Goal: Obtain resource: Download file/media

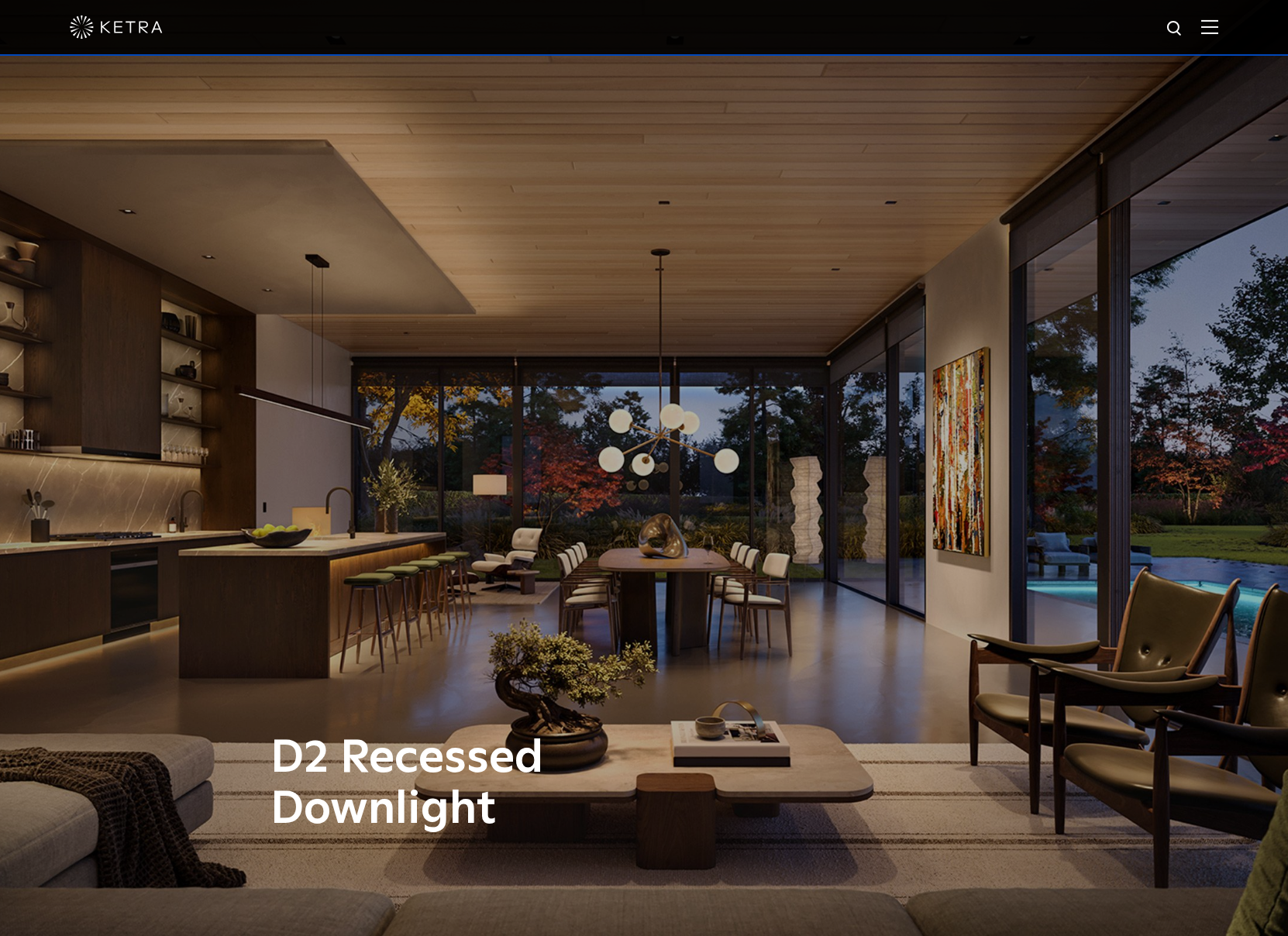
click at [1219, 30] on img at bounding box center [1209, 26] width 17 height 15
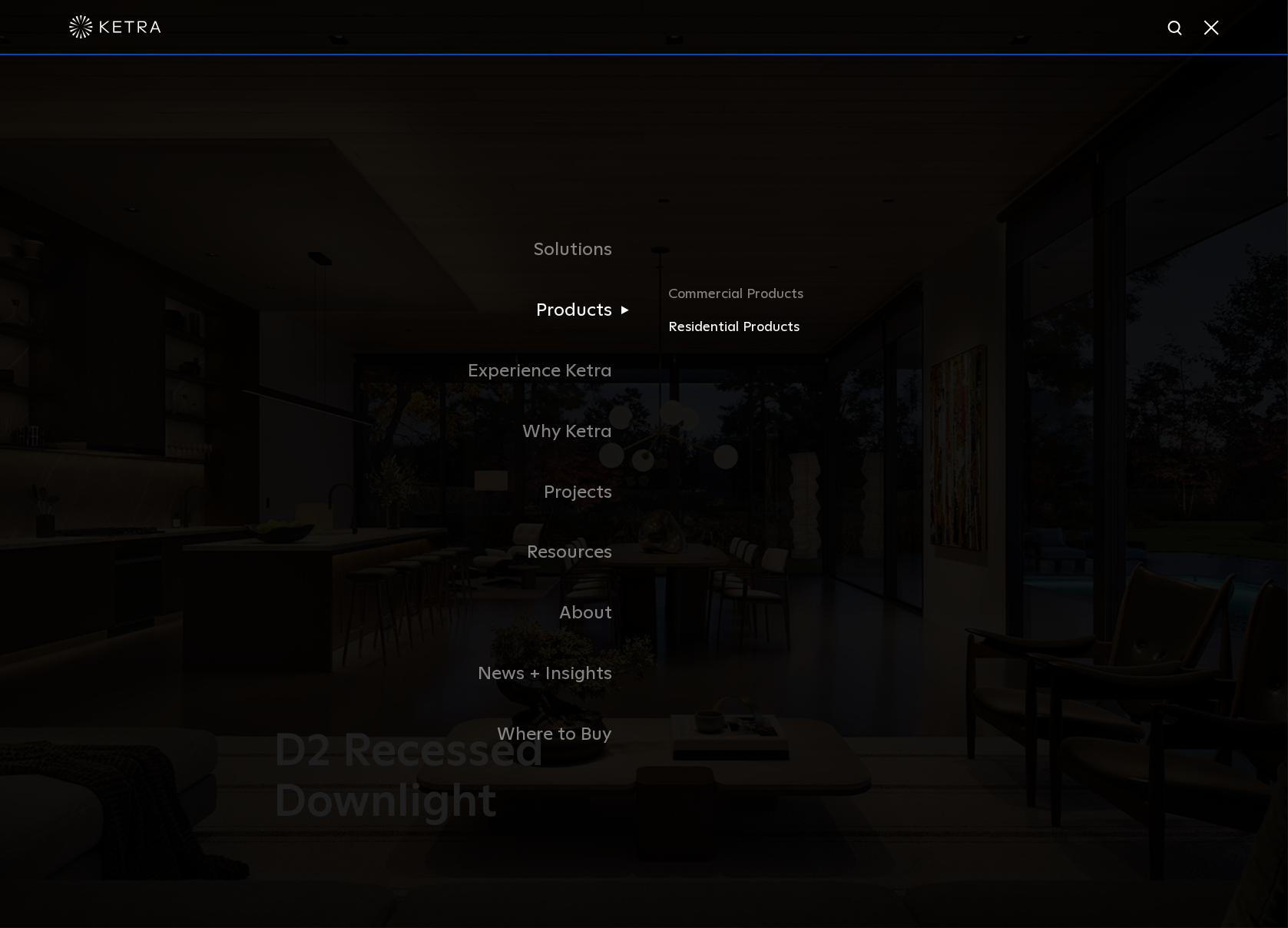
click at [728, 321] on link "Residential Products" at bounding box center [847, 328] width 359 height 23
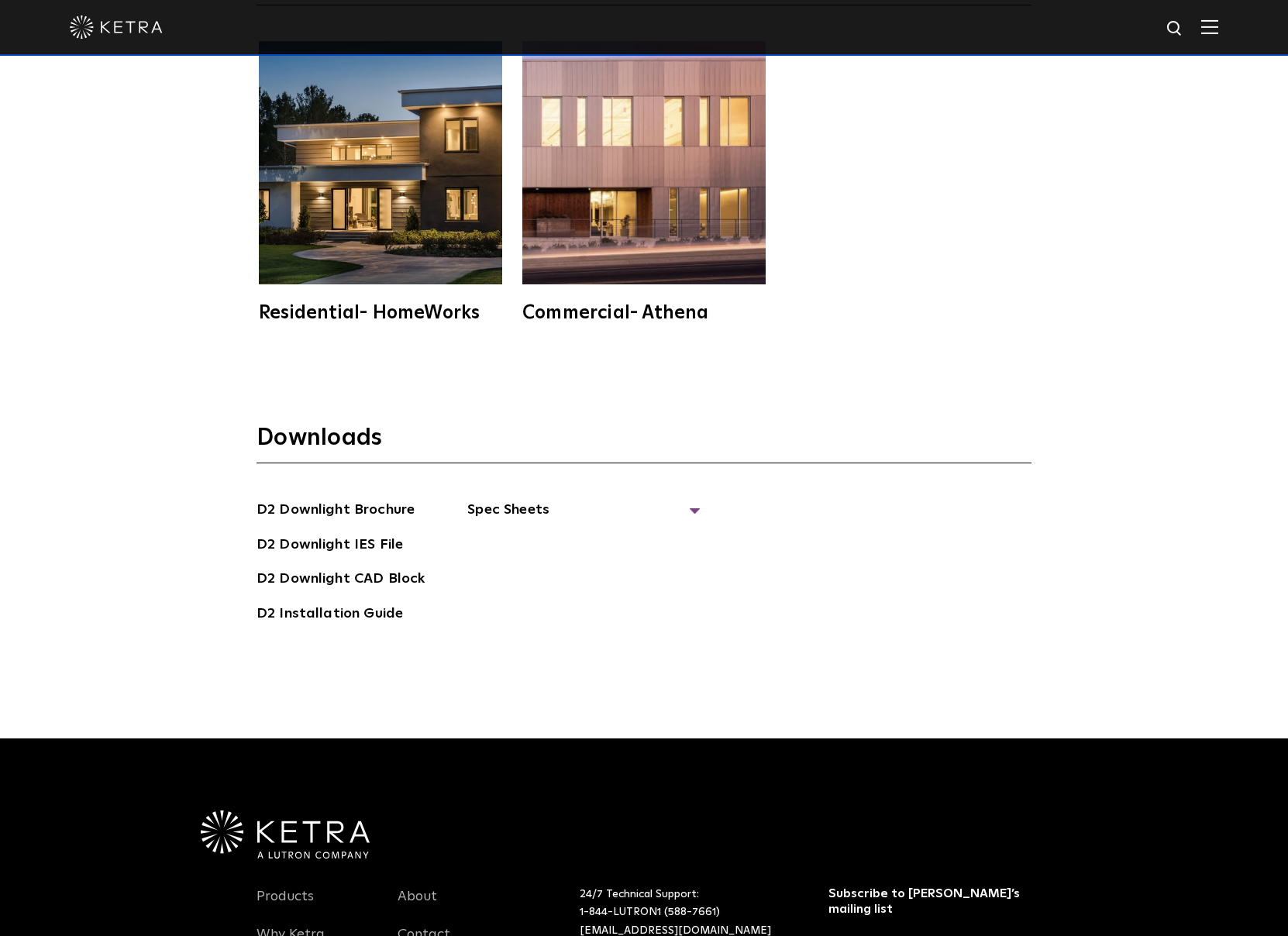
scroll to position [4777, 0]
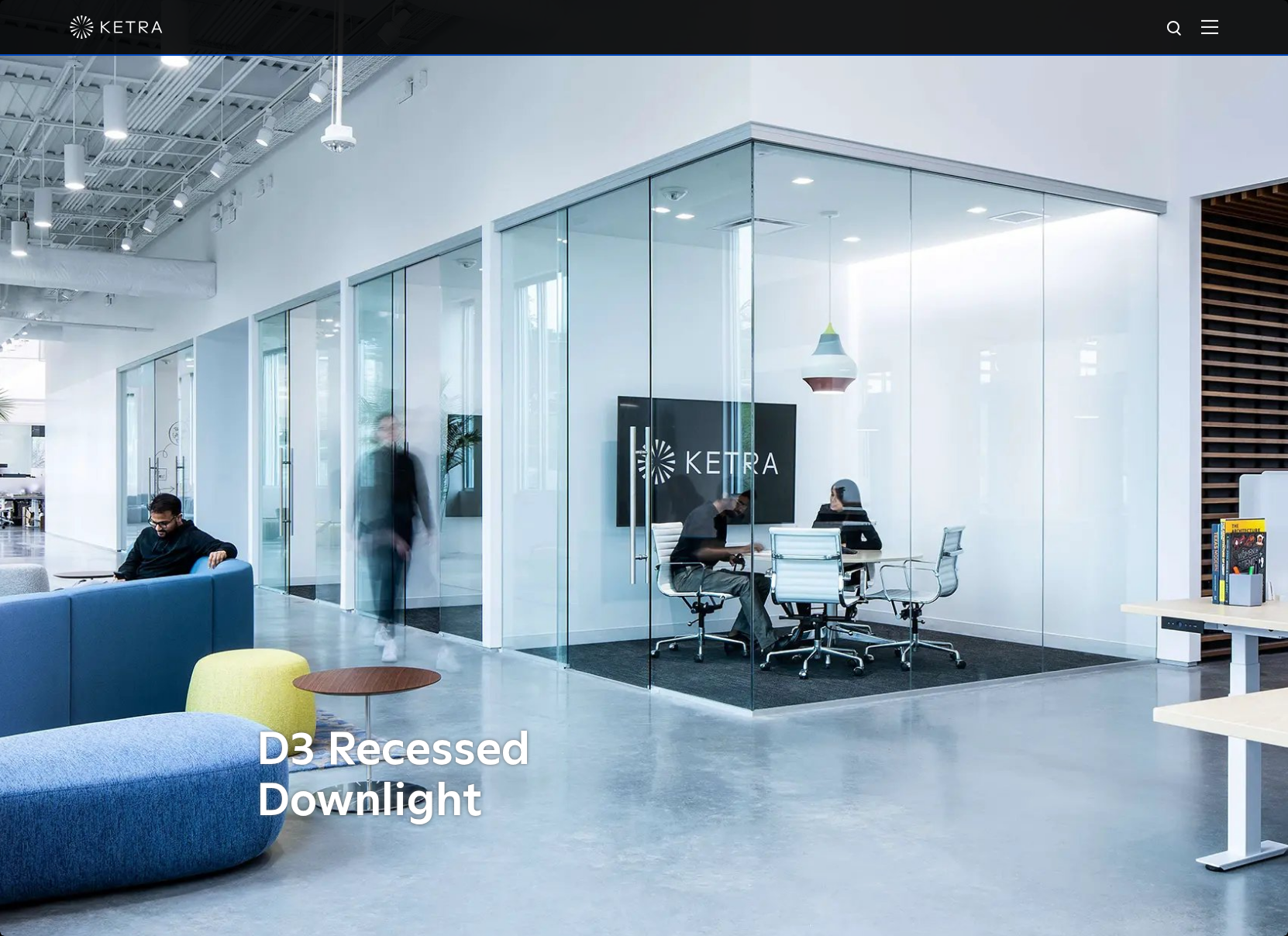
click at [1219, 37] on div at bounding box center [643, 26] width 1148 height 54
click at [1219, 36] on div at bounding box center [643, 26] width 1148 height 54
click at [1217, 21] on img at bounding box center [1209, 26] width 17 height 15
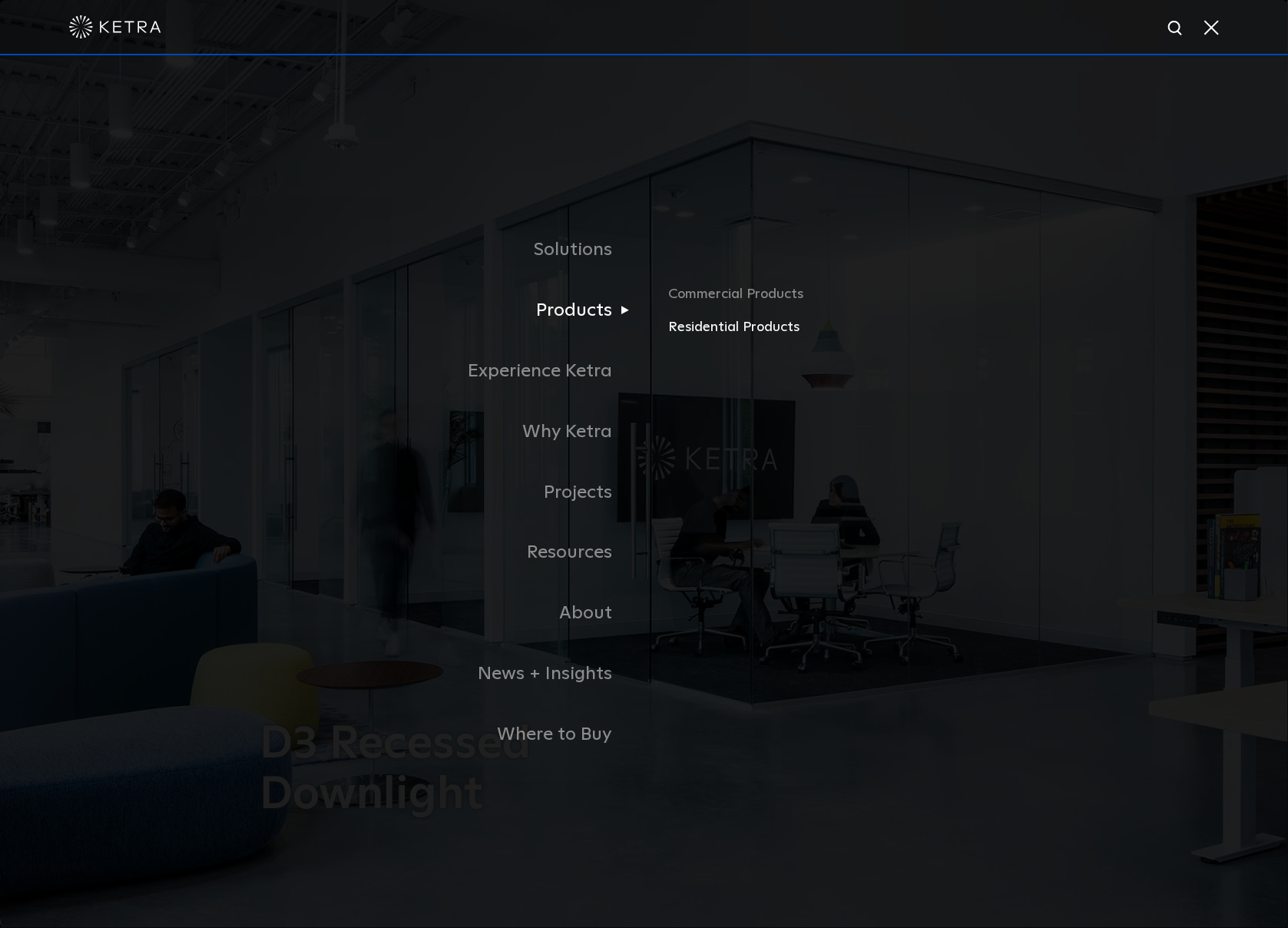
click at [713, 331] on link "Residential Products" at bounding box center [847, 328] width 359 height 23
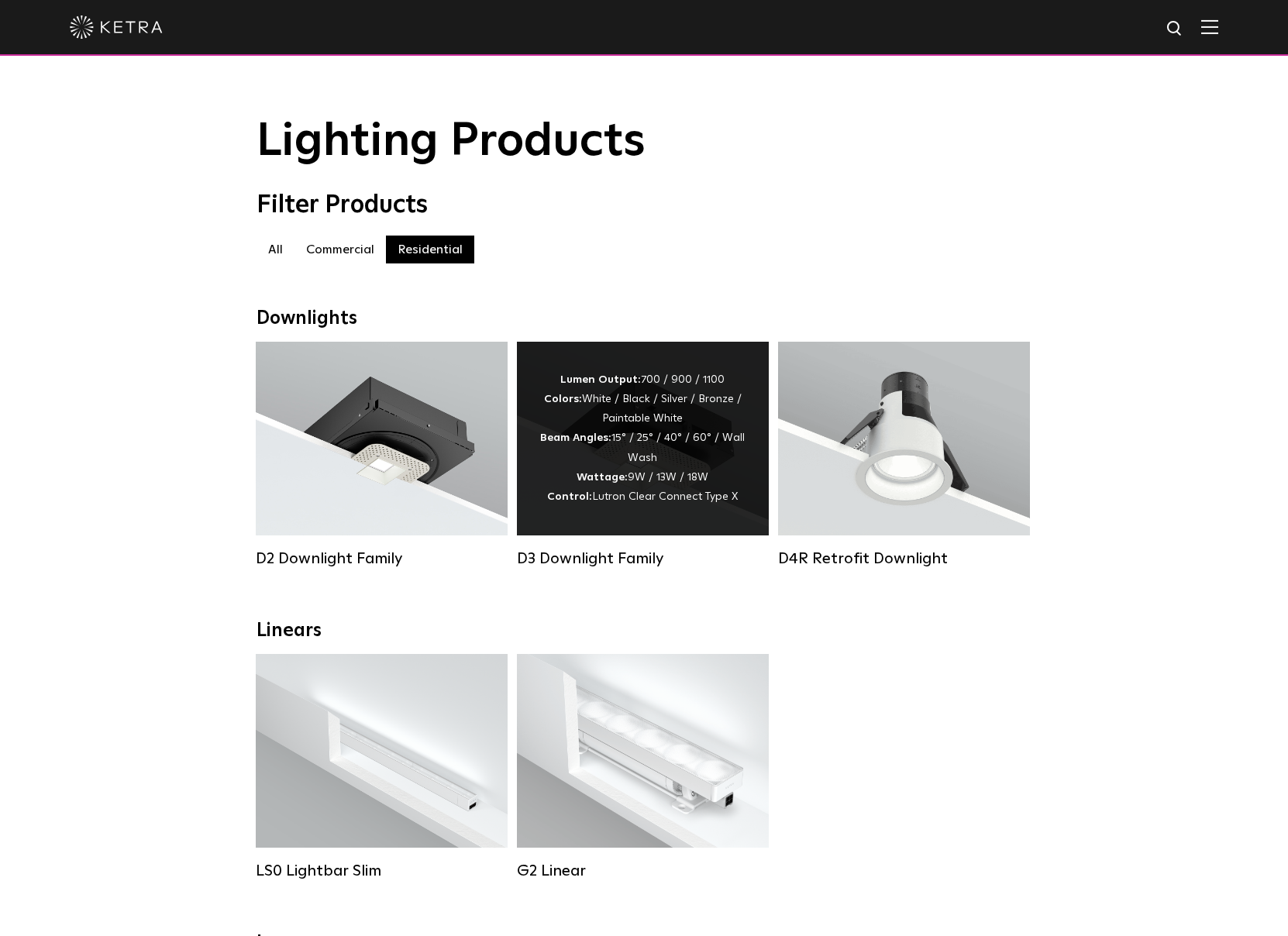
click at [640, 455] on div "Lumen Output: 700 / 900 / 1100 Colors: White / Black / Silver / Bronze / Painta…" at bounding box center [642, 437] width 206 height 136
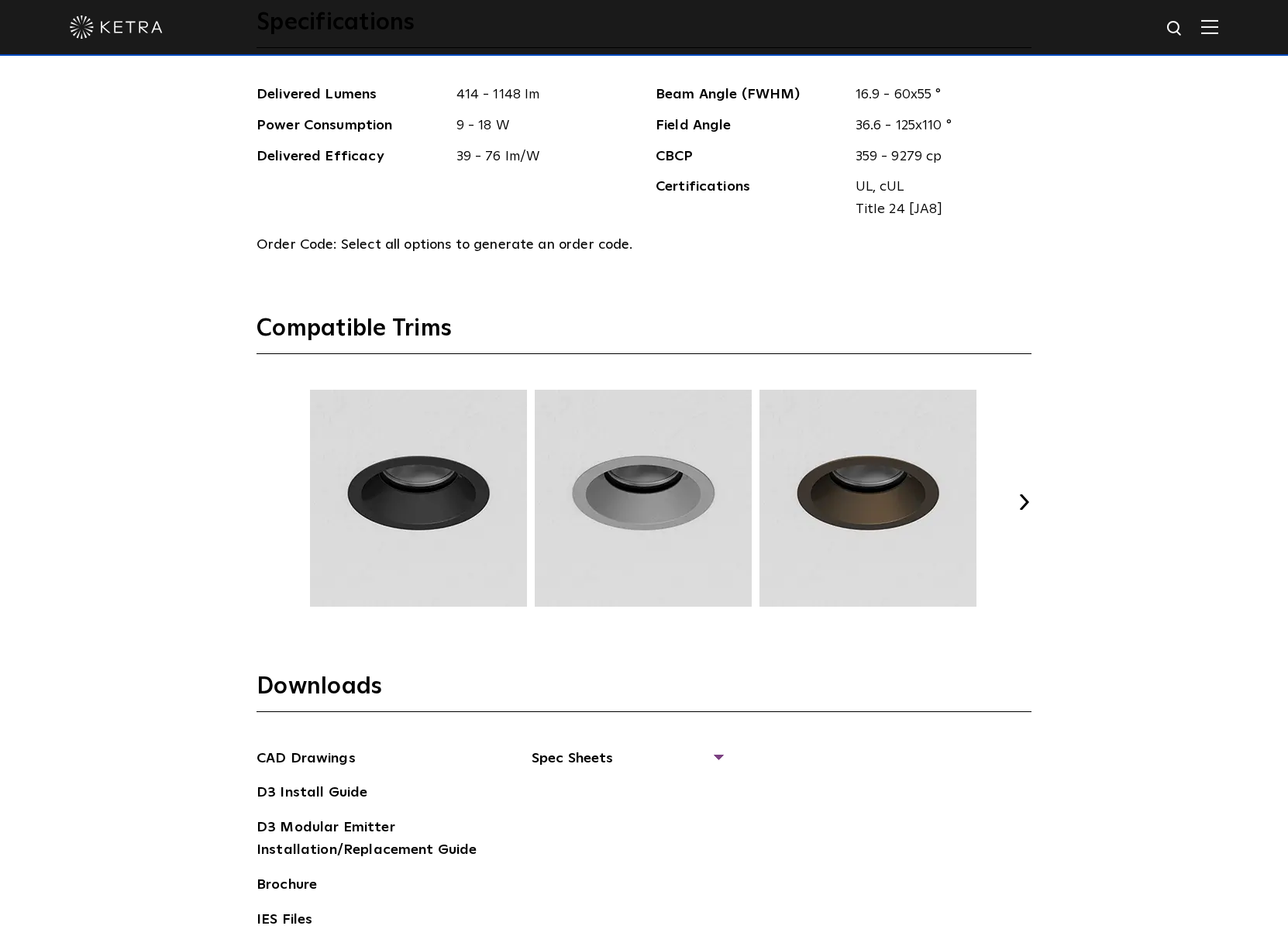
scroll to position [2324, 0]
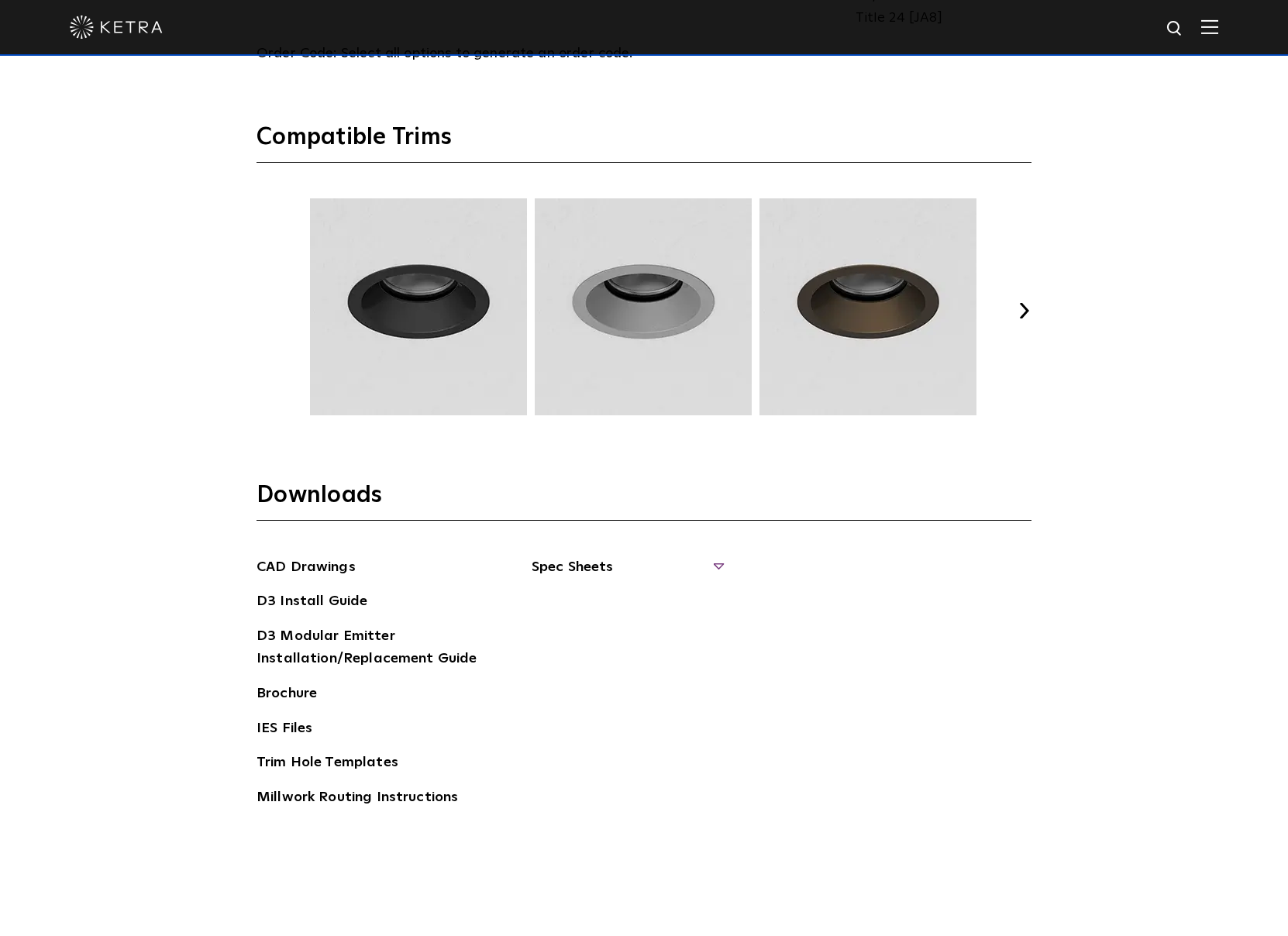
click at [601, 570] on span "Spec Sheets" at bounding box center [627, 573] width 190 height 34
drag, startPoint x: 610, startPoint y: 663, endPoint x: 879, endPoint y: 644, distance: 269.7
click at [879, 644] on div "CAD Drawings D3 Install Guide D3 Modular Emitter Installation/Replacement Guide…" at bounding box center [644, 689] width 775 height 265
click at [620, 594] on link "D3 Adjustable Round" at bounding box center [609, 602] width 118 height 17
click at [1026, 312] on button "Next" at bounding box center [1023, 310] width 16 height 16
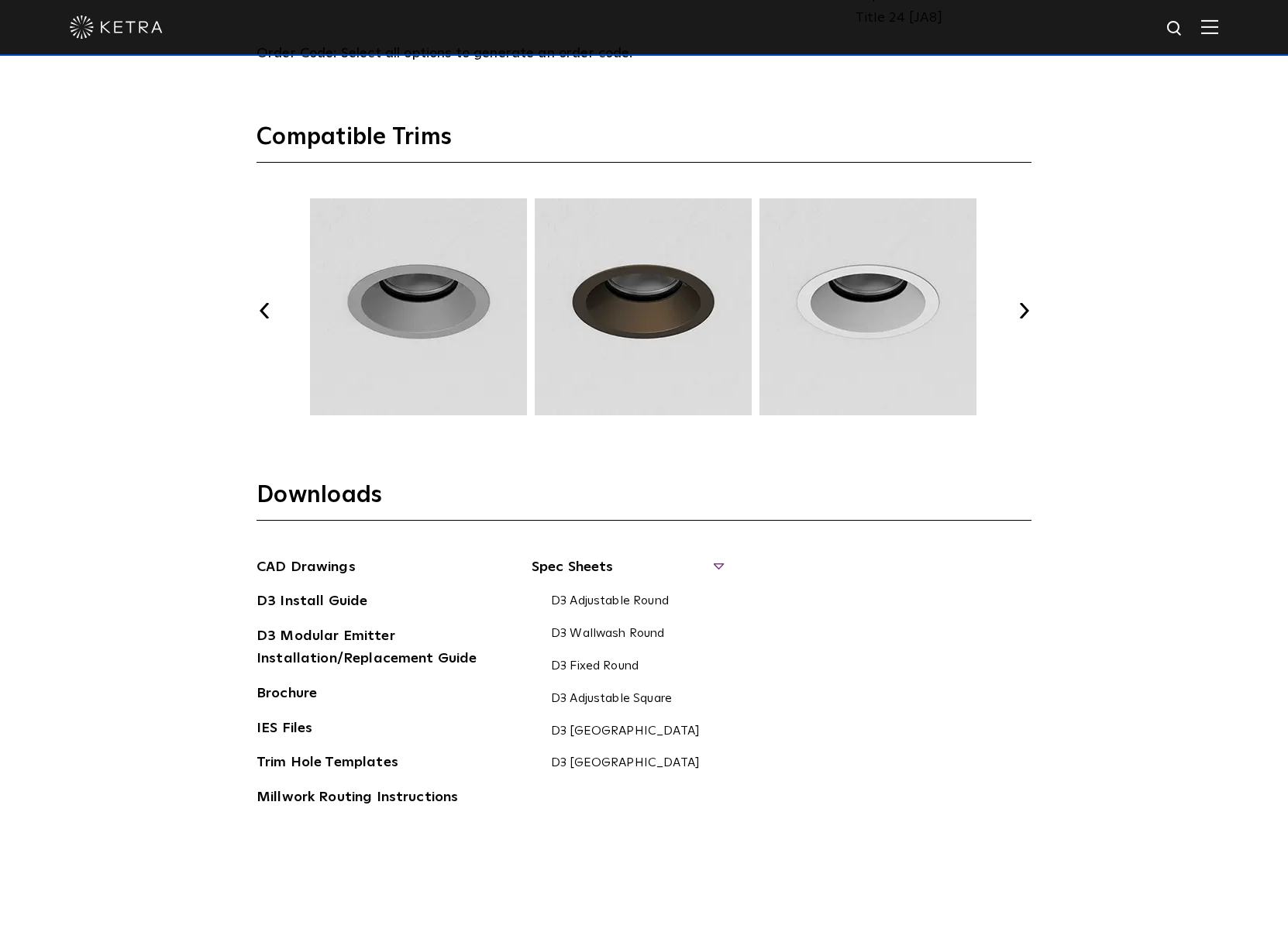
click at [1025, 312] on button "Next" at bounding box center [1023, 310] width 16 height 16
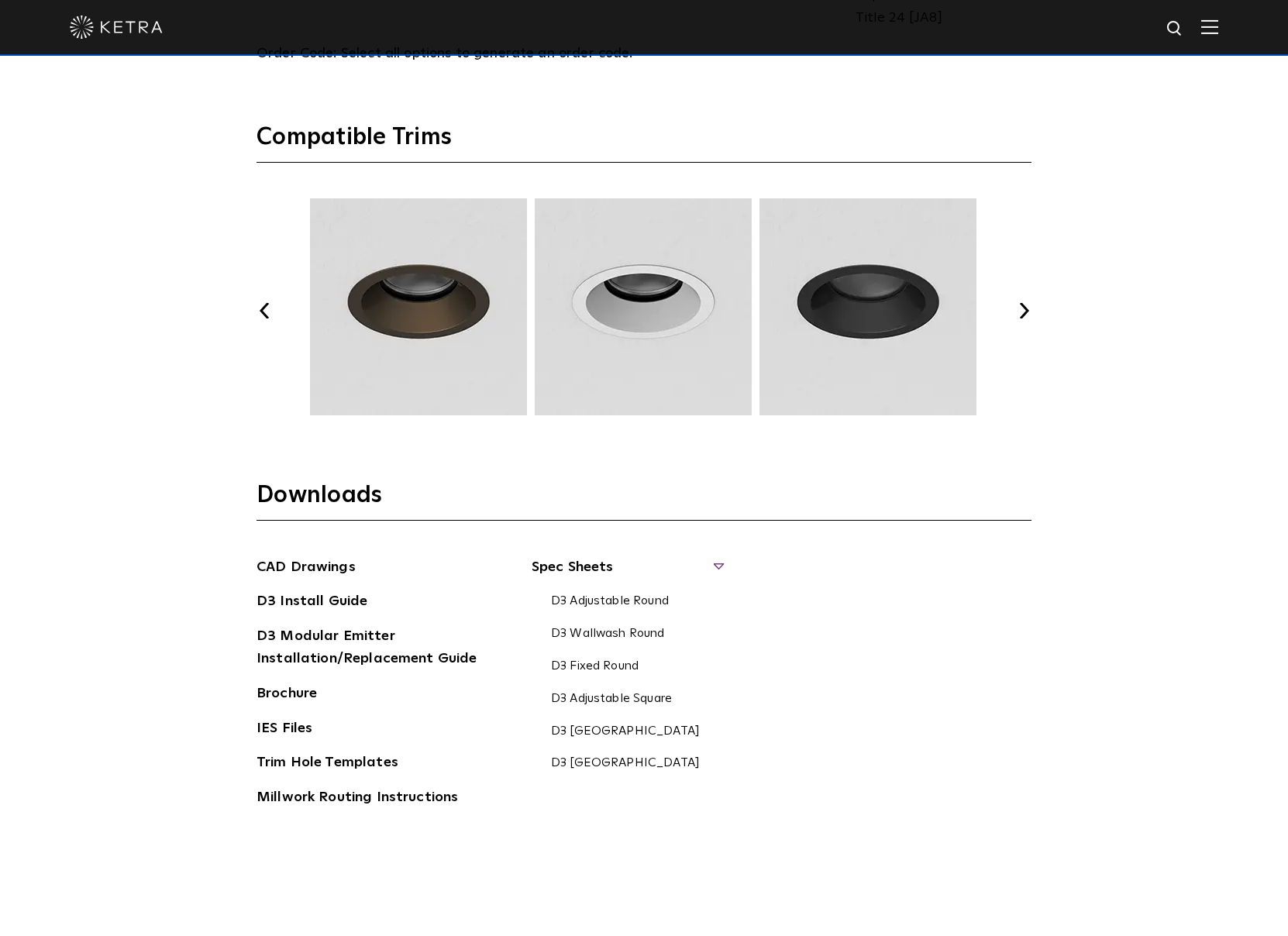
click at [1025, 312] on button "Next" at bounding box center [1023, 310] width 16 height 16
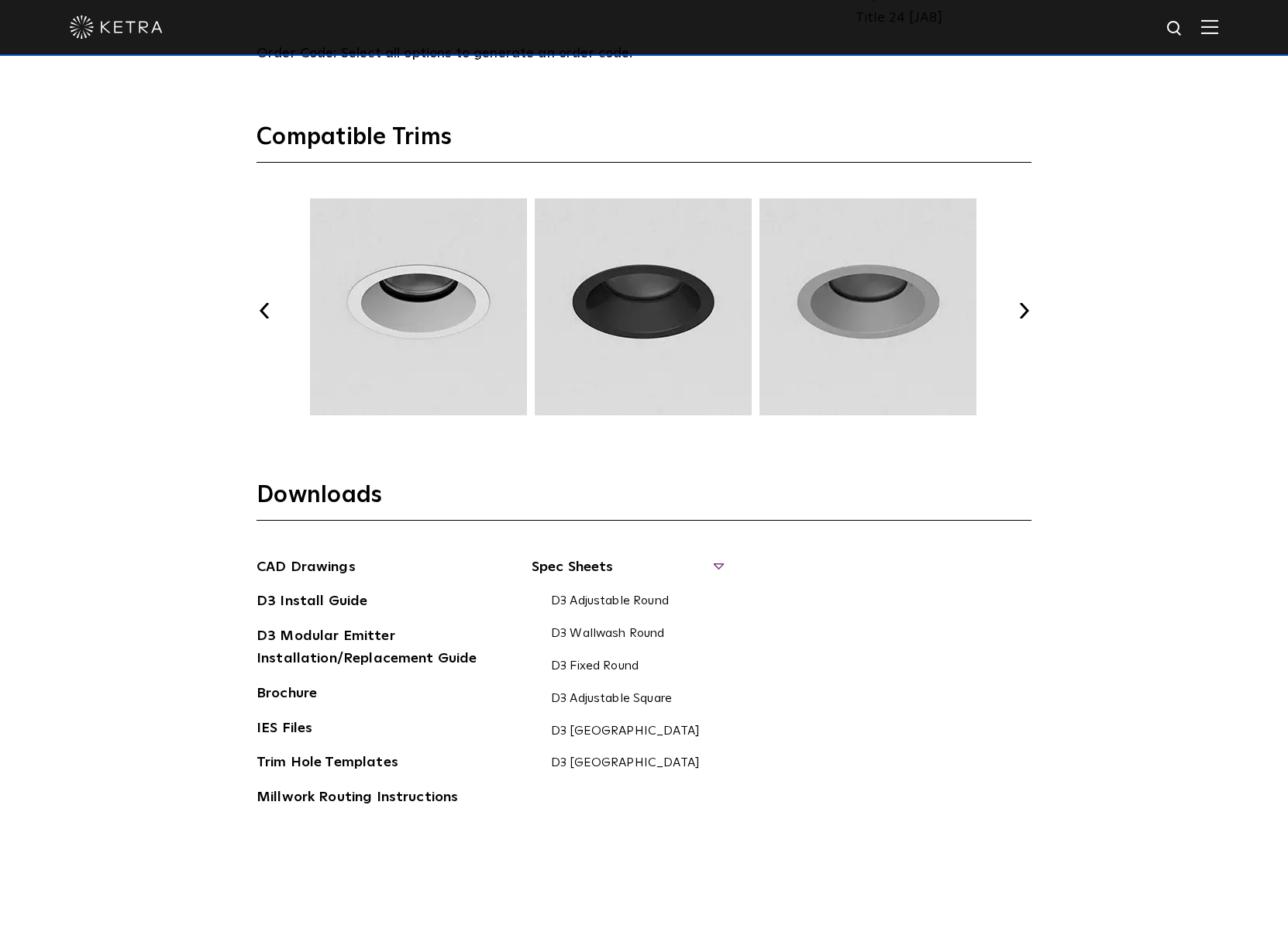
click at [1019, 303] on button "Next" at bounding box center [1023, 310] width 16 height 16
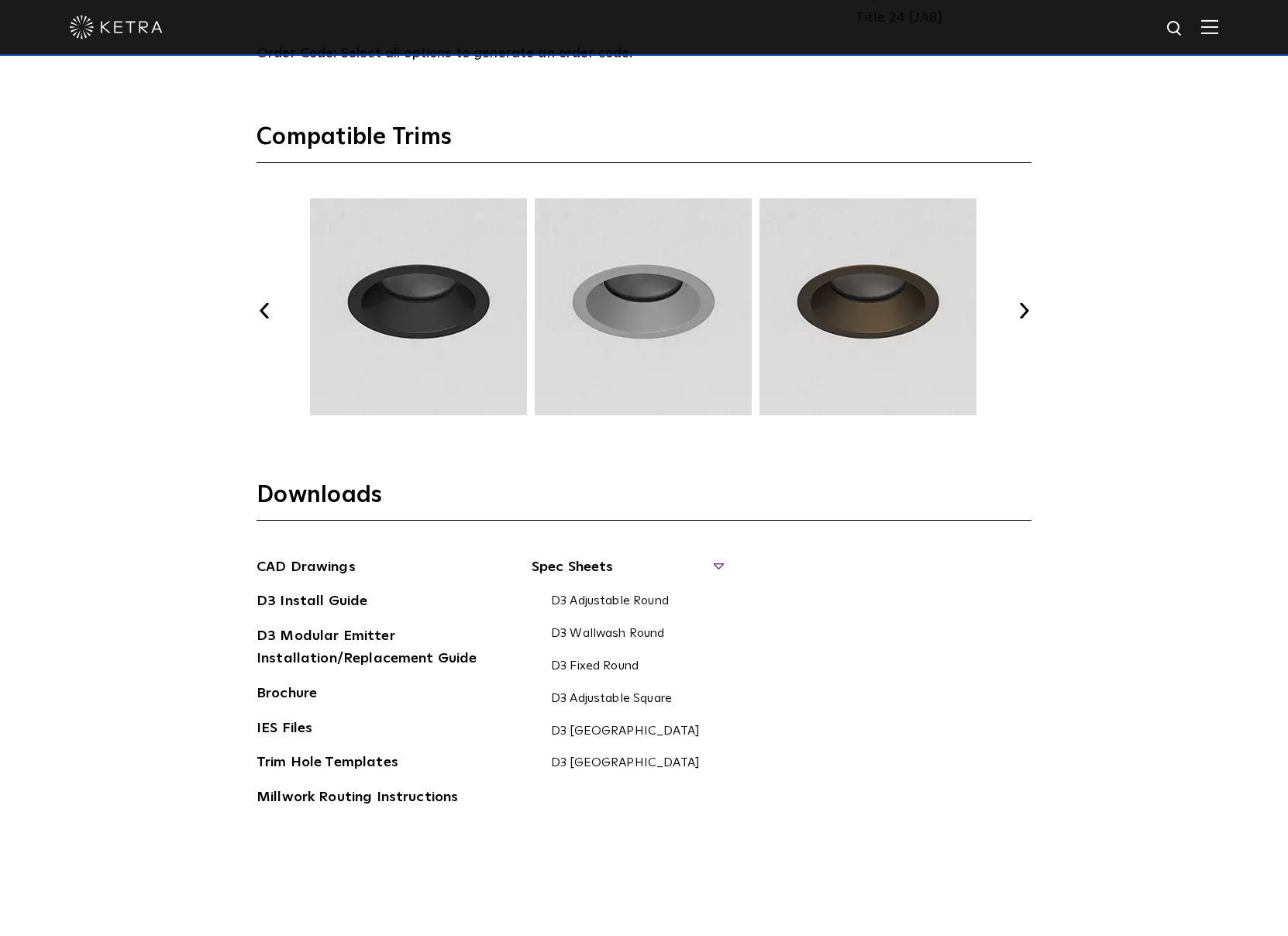
click at [1019, 303] on button "Next" at bounding box center [1023, 310] width 16 height 16
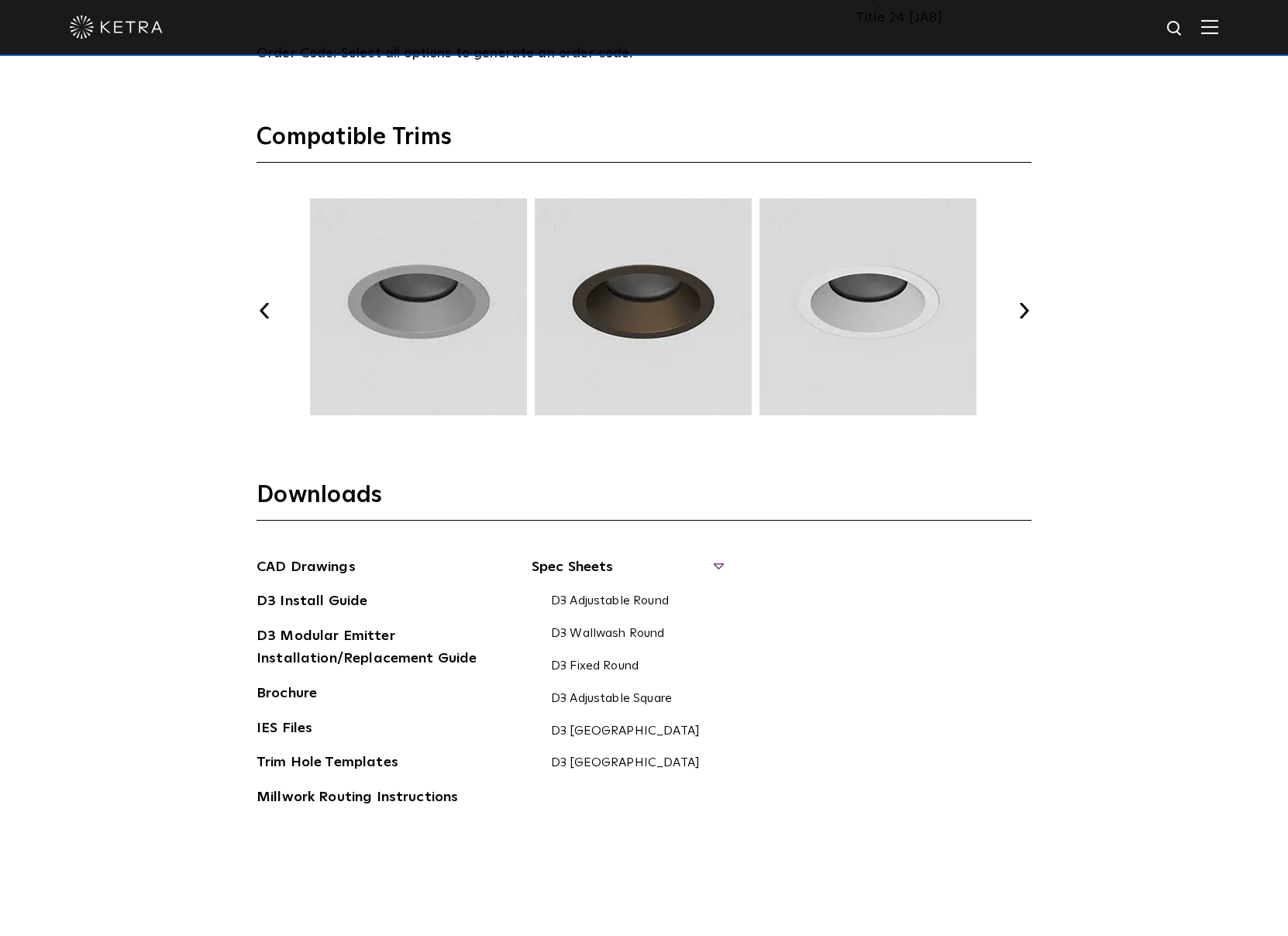
click at [1019, 303] on button "Next" at bounding box center [1023, 310] width 16 height 16
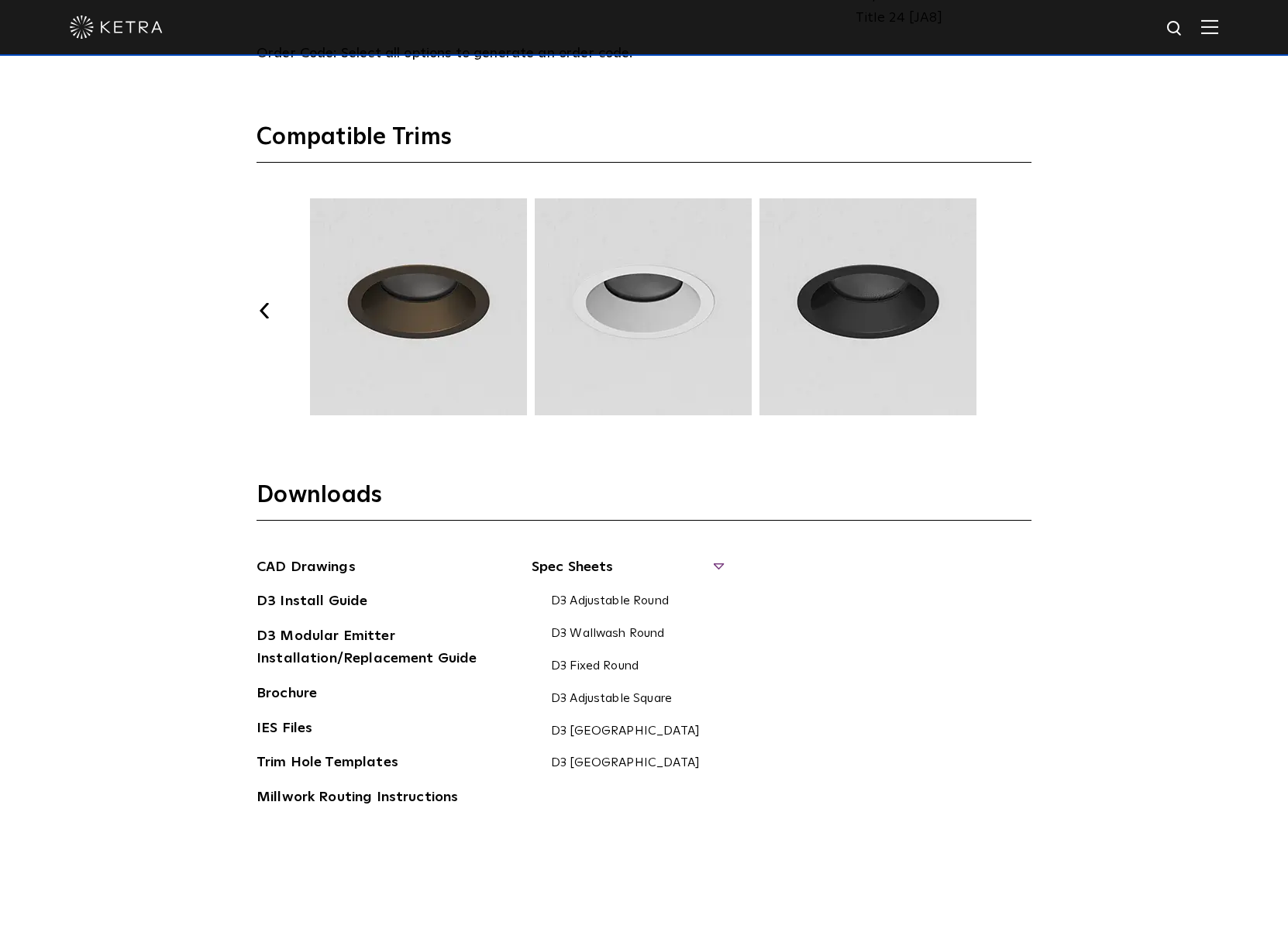
click at [1019, 303] on button "Next" at bounding box center [1023, 310] width 16 height 16
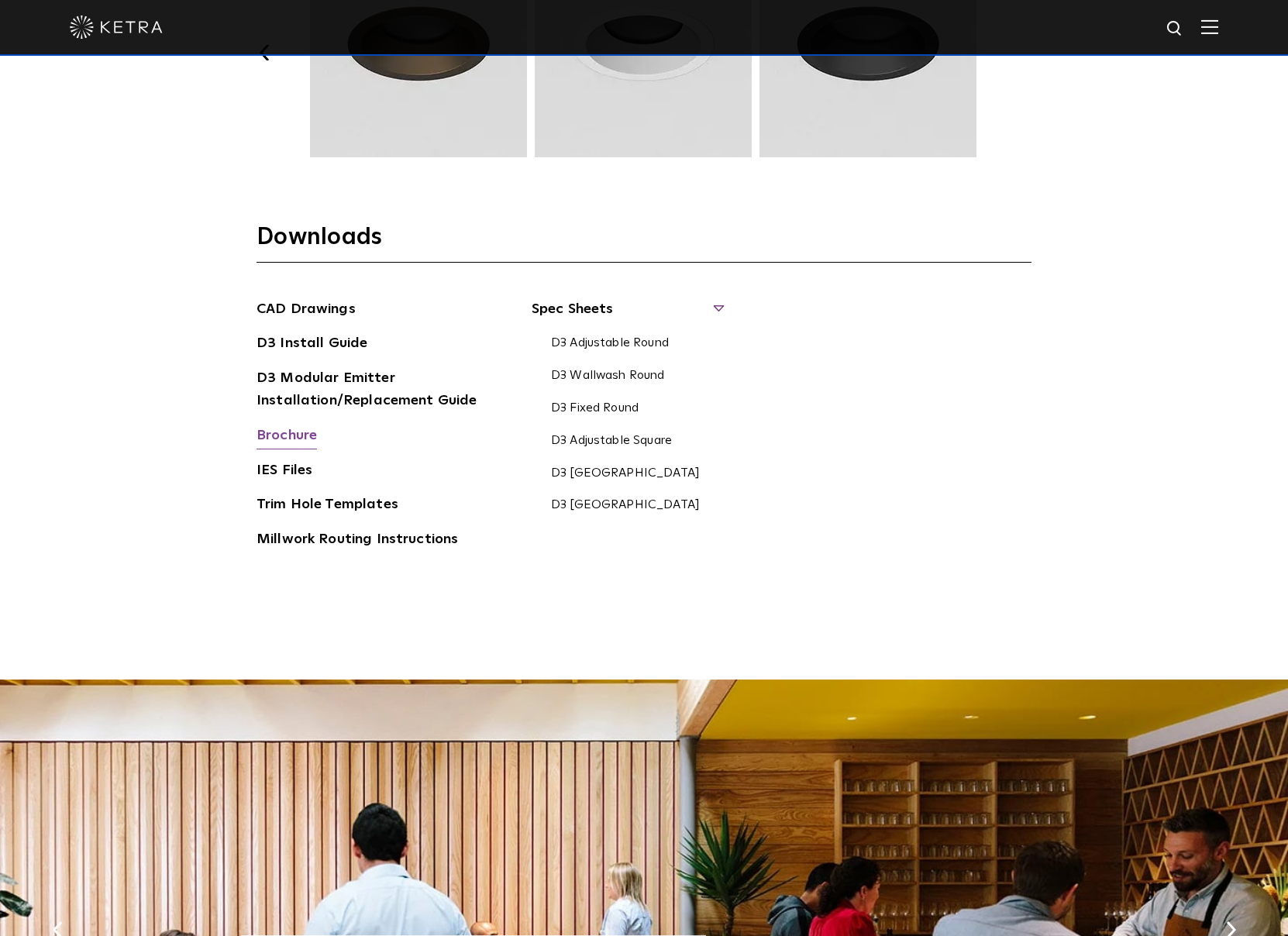
click at [276, 428] on link "Brochure" at bounding box center [287, 436] width 60 height 25
click at [611, 342] on link "D3 Adjustable Round" at bounding box center [609, 343] width 118 height 17
